Goal: Find specific page/section: Find specific page/section

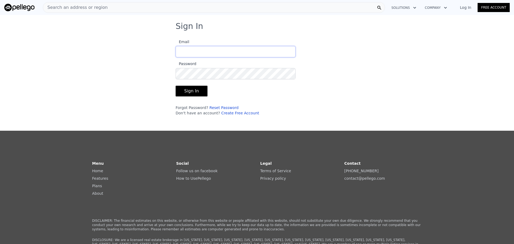
type input "[PERSON_NAME][EMAIL_ADDRESS][DOMAIN_NAME]"
click at [199, 92] on button "Sign In" at bounding box center [191, 91] width 32 height 11
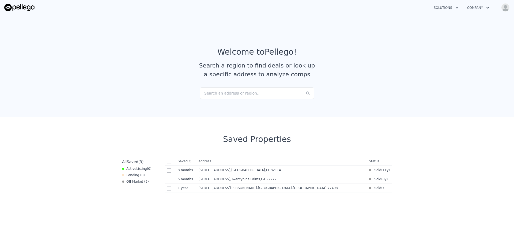
click at [214, 95] on div "Search an address or region..." at bounding box center [257, 93] width 114 height 12
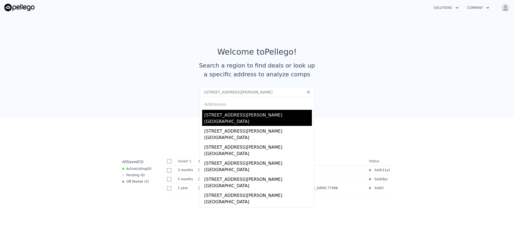
type input "[STREET_ADDRESS][PERSON_NAME]"
click at [248, 121] on div "[GEOGRAPHIC_DATA]" at bounding box center [258, 121] width 108 height 7
